Goal: Find specific page/section: Find specific page/section

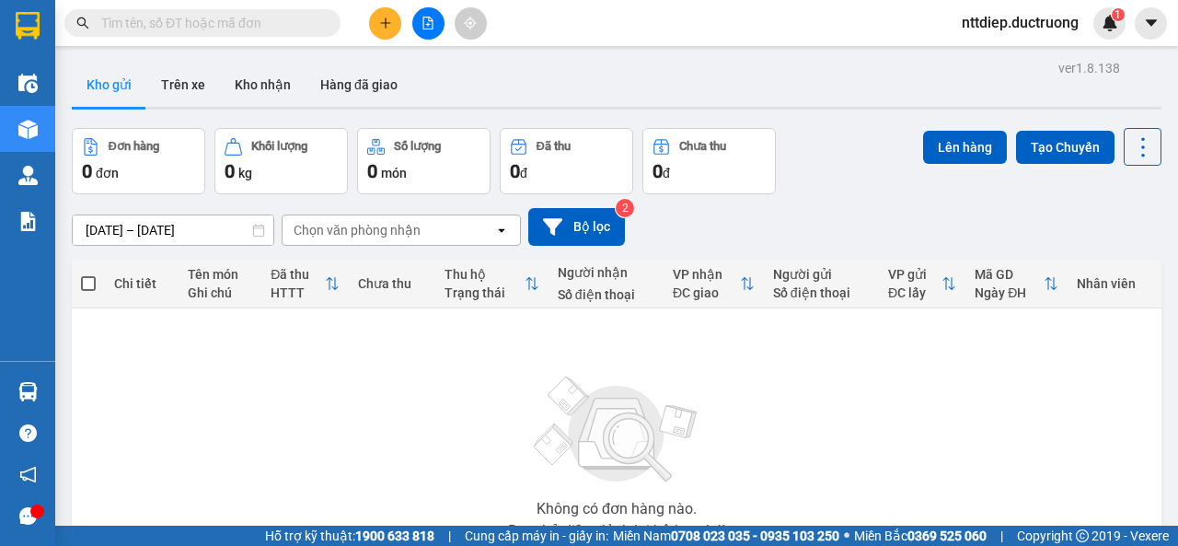
click at [116, 27] on input "text" at bounding box center [209, 23] width 217 height 20
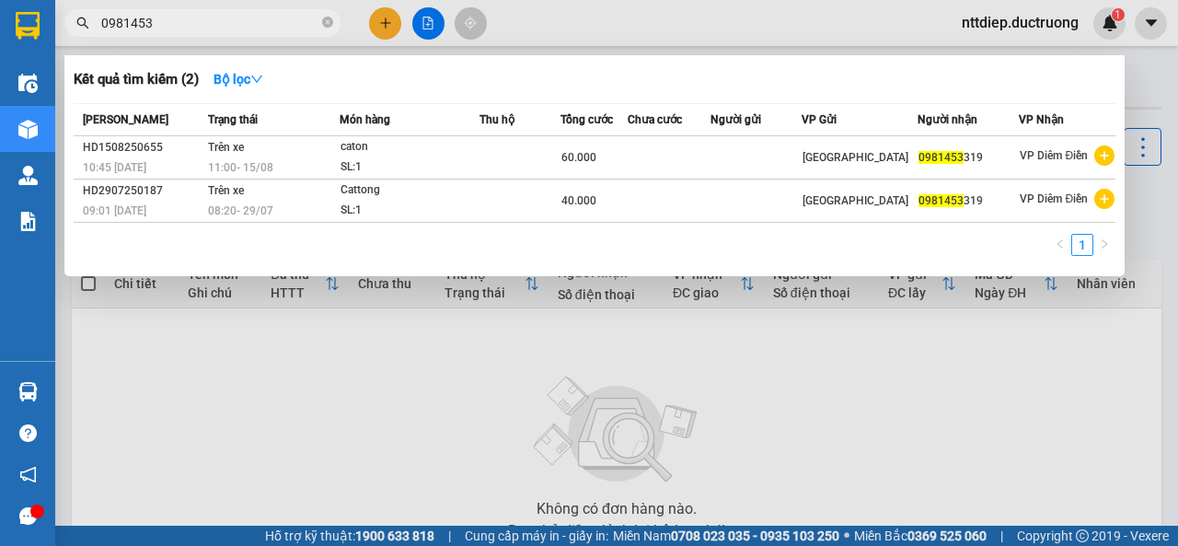
type input "0981453"
